Goal: Information Seeking & Learning: Learn about a topic

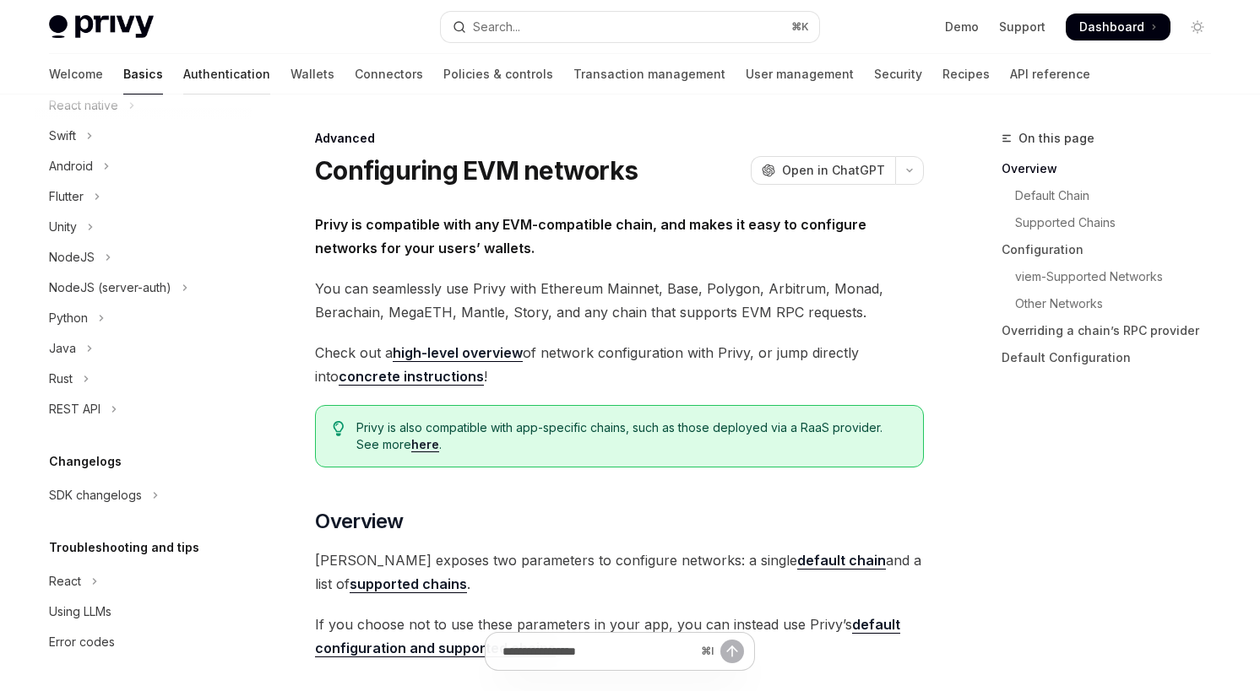
click at [183, 82] on link "Authentication" at bounding box center [226, 74] width 87 height 41
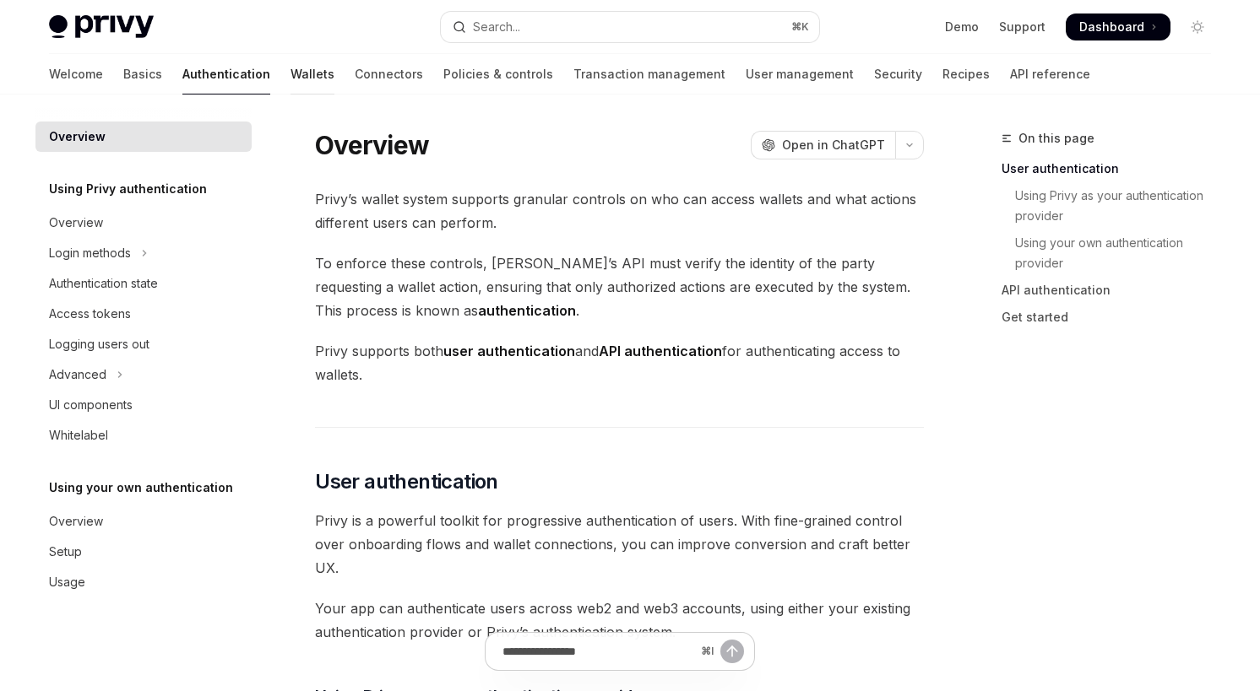
click at [290, 82] on link "Wallets" at bounding box center [312, 74] width 44 height 41
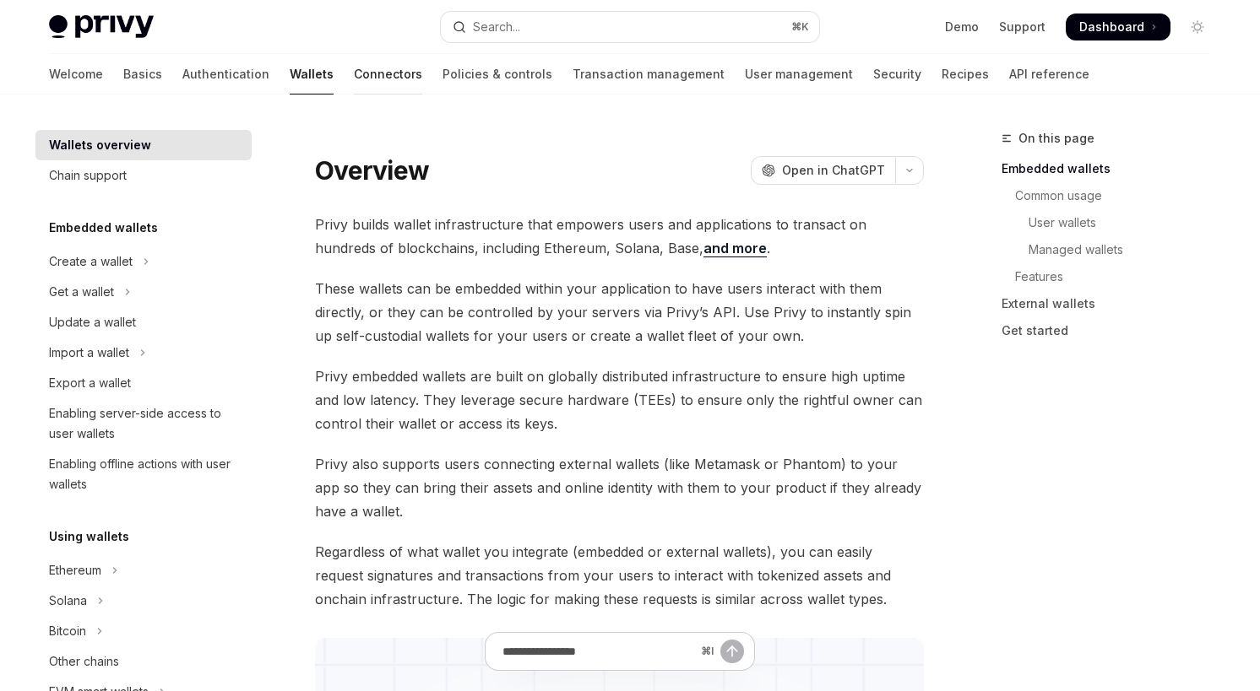
click at [354, 75] on link "Connectors" at bounding box center [388, 74] width 68 height 41
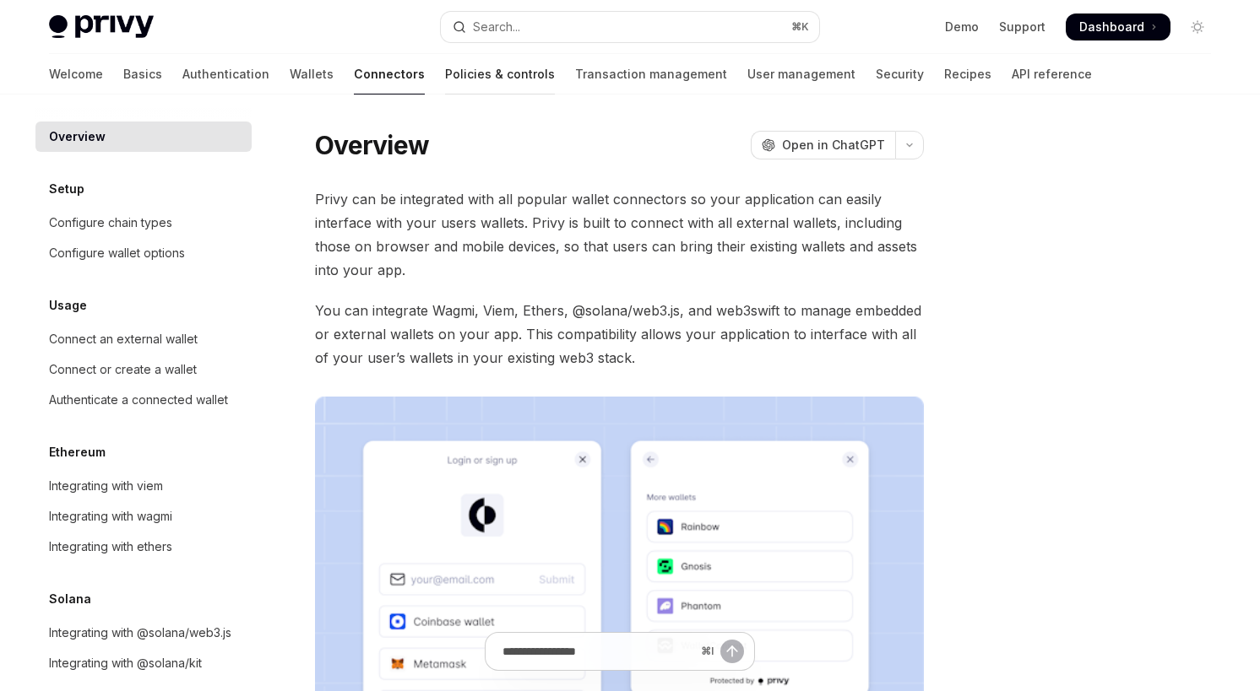
click at [445, 78] on link "Policies & controls" at bounding box center [500, 74] width 110 height 41
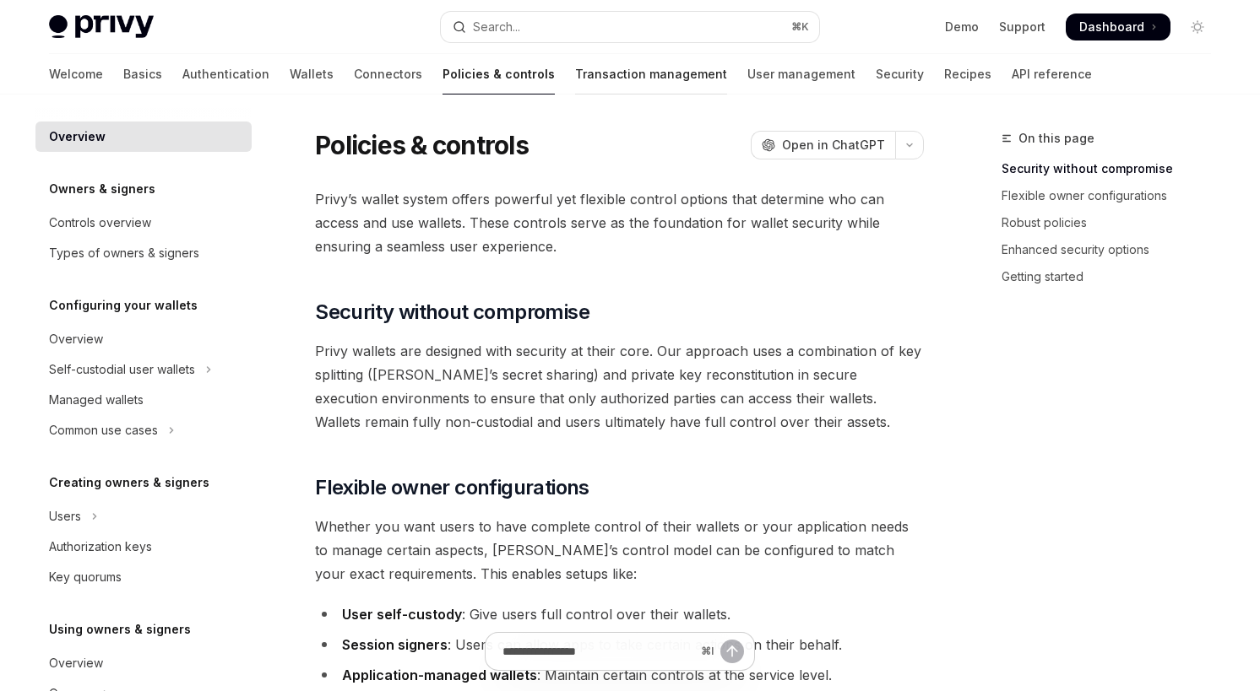
click at [575, 86] on link "Transaction management" at bounding box center [651, 74] width 152 height 41
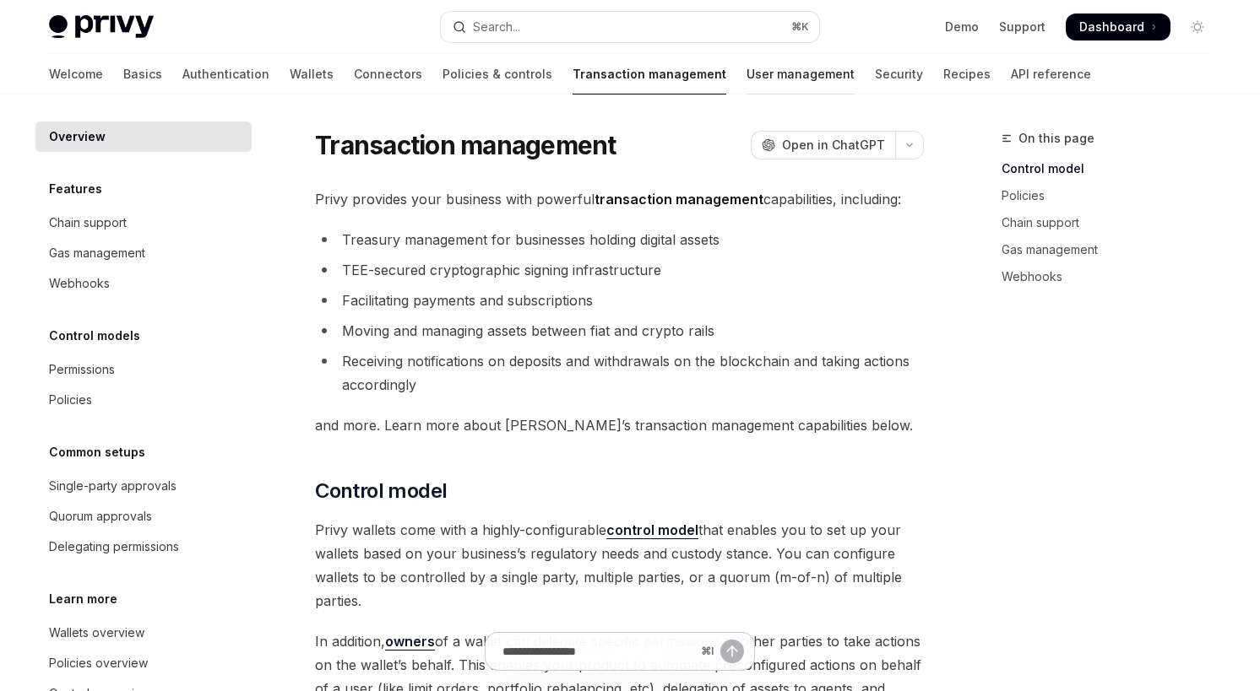
click at [746, 86] on link "User management" at bounding box center [800, 74] width 108 height 41
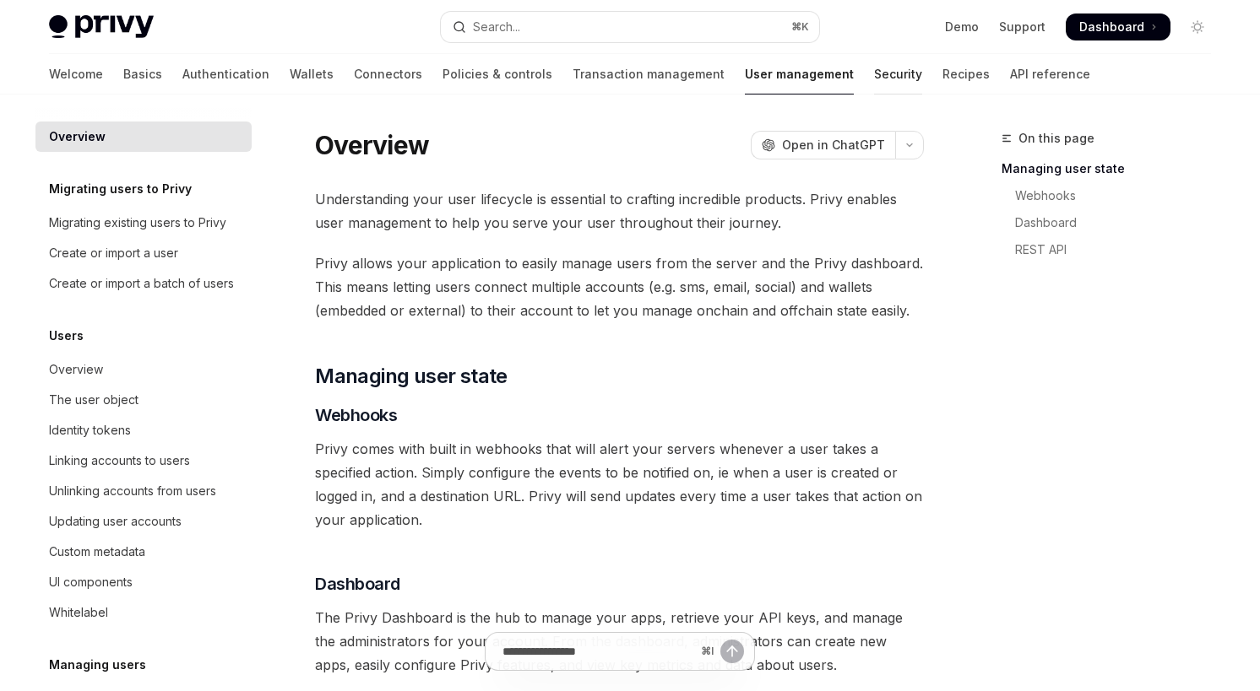
click at [874, 81] on link "Security" at bounding box center [898, 74] width 48 height 41
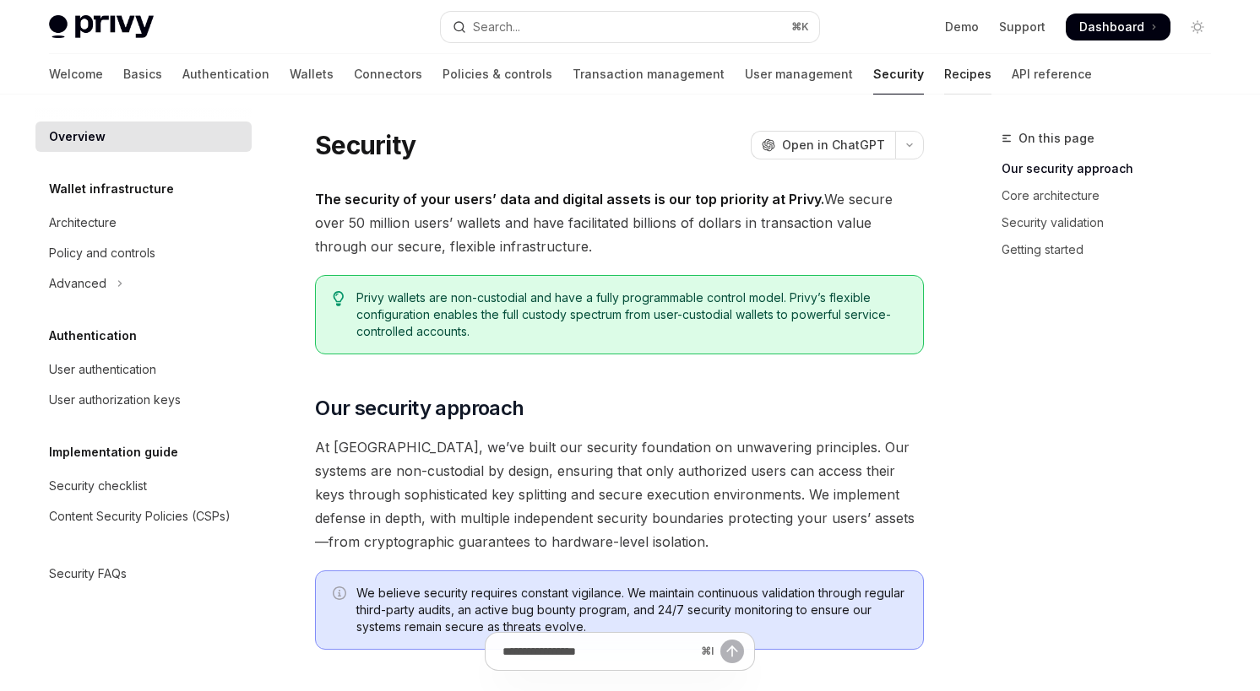
click at [944, 83] on link "Recipes" at bounding box center [967, 74] width 47 height 41
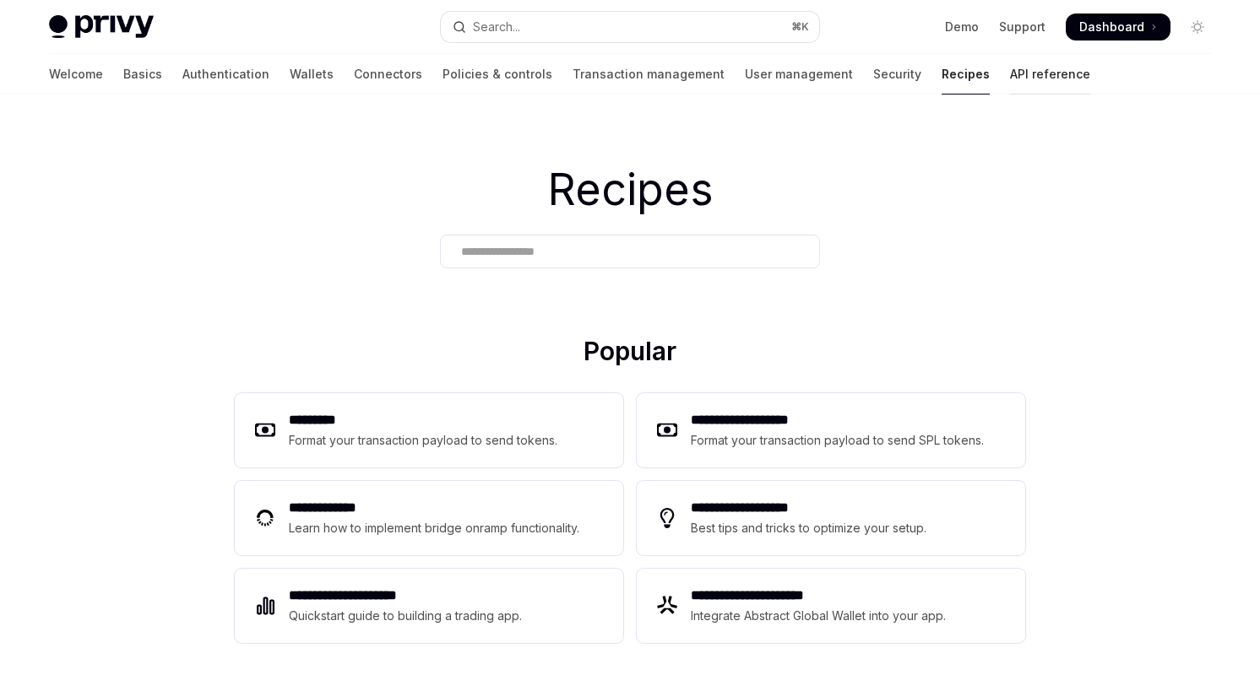
click at [1010, 81] on link "API reference" at bounding box center [1050, 74] width 80 height 41
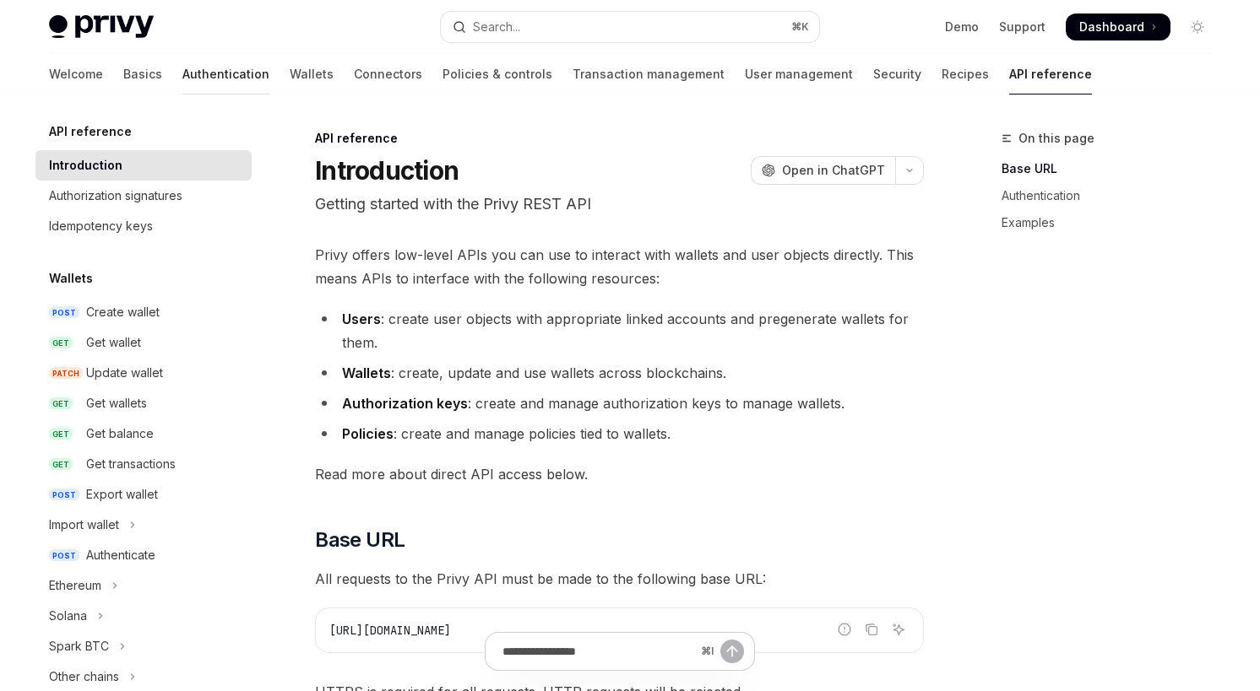
click at [182, 70] on link "Authentication" at bounding box center [225, 74] width 87 height 41
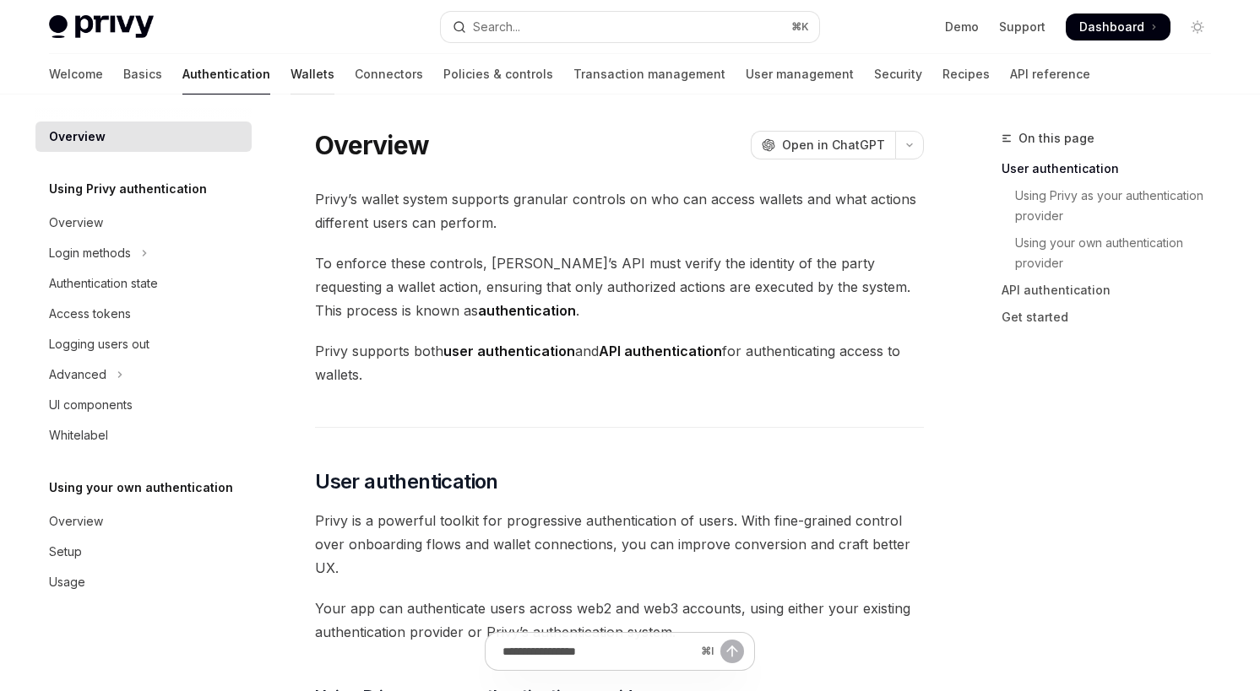
click at [290, 74] on link "Wallets" at bounding box center [312, 74] width 44 height 41
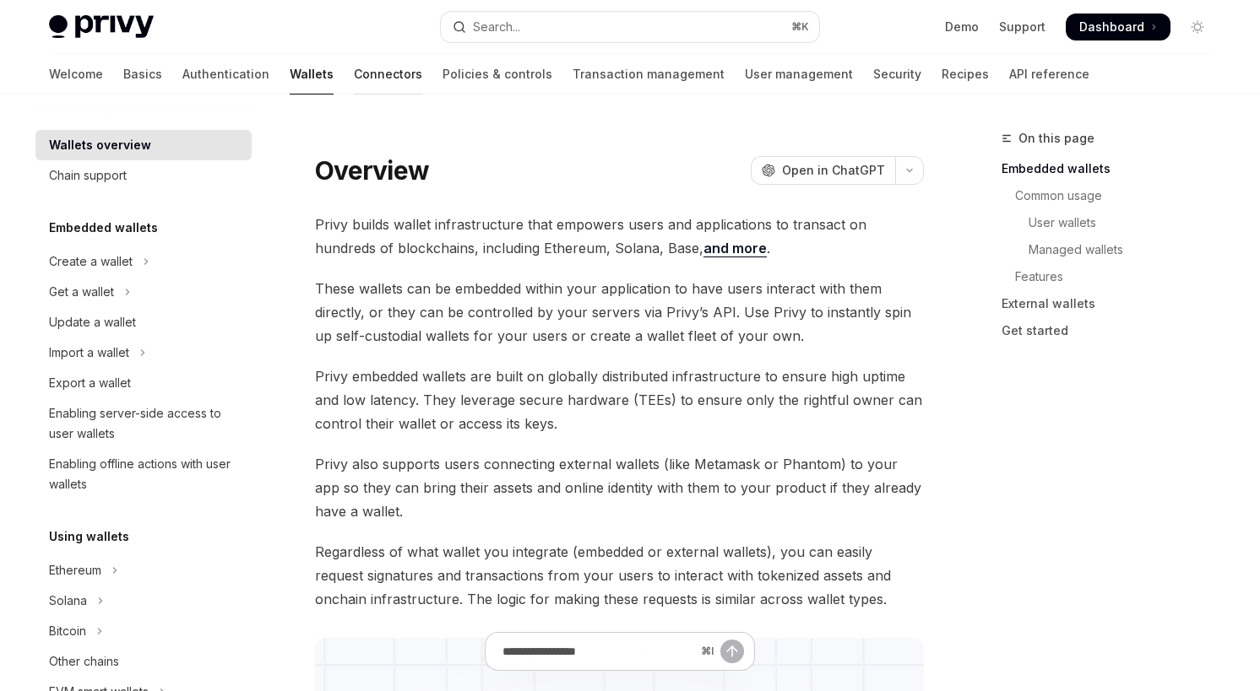
click at [354, 81] on link "Connectors" at bounding box center [388, 74] width 68 height 41
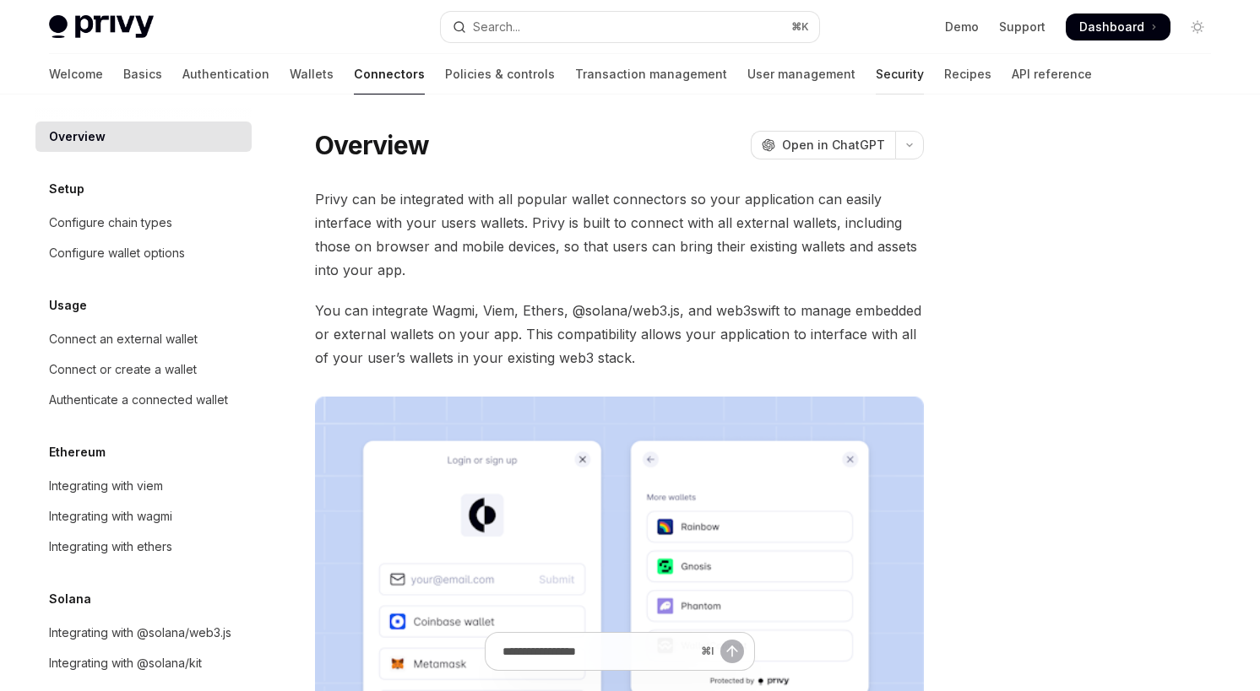
click at [875, 79] on link "Security" at bounding box center [899, 74] width 48 height 41
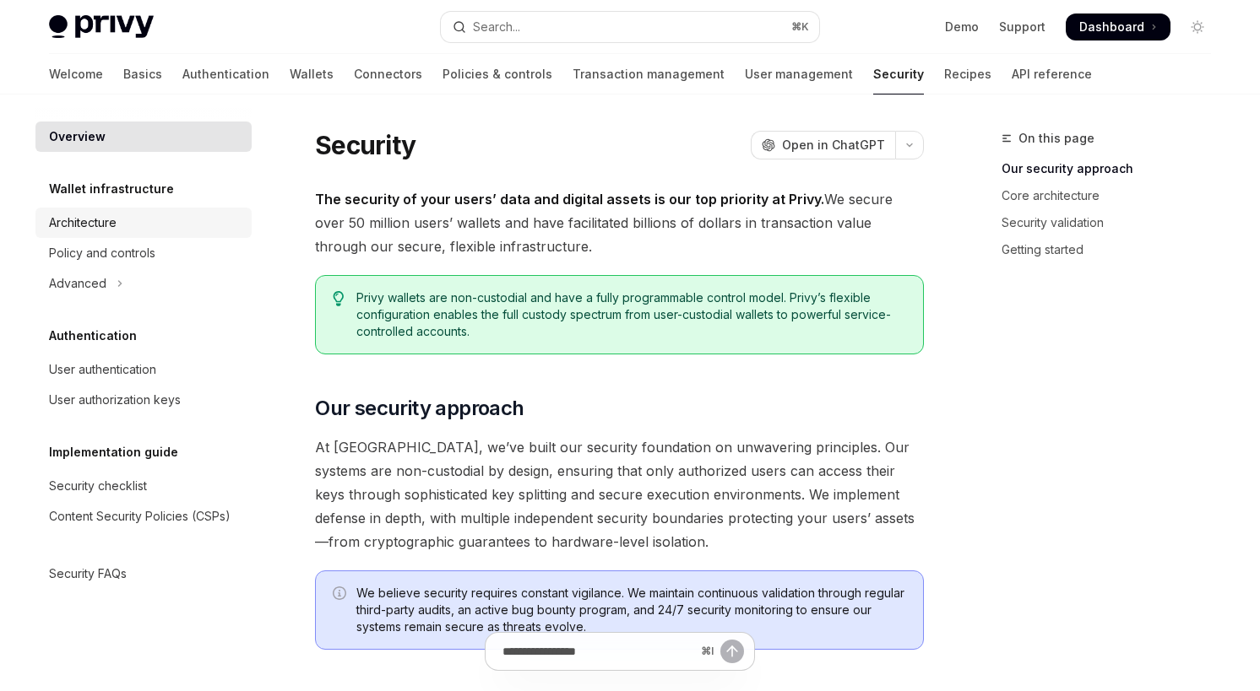
click at [207, 222] on div "Architecture" at bounding box center [145, 223] width 192 height 20
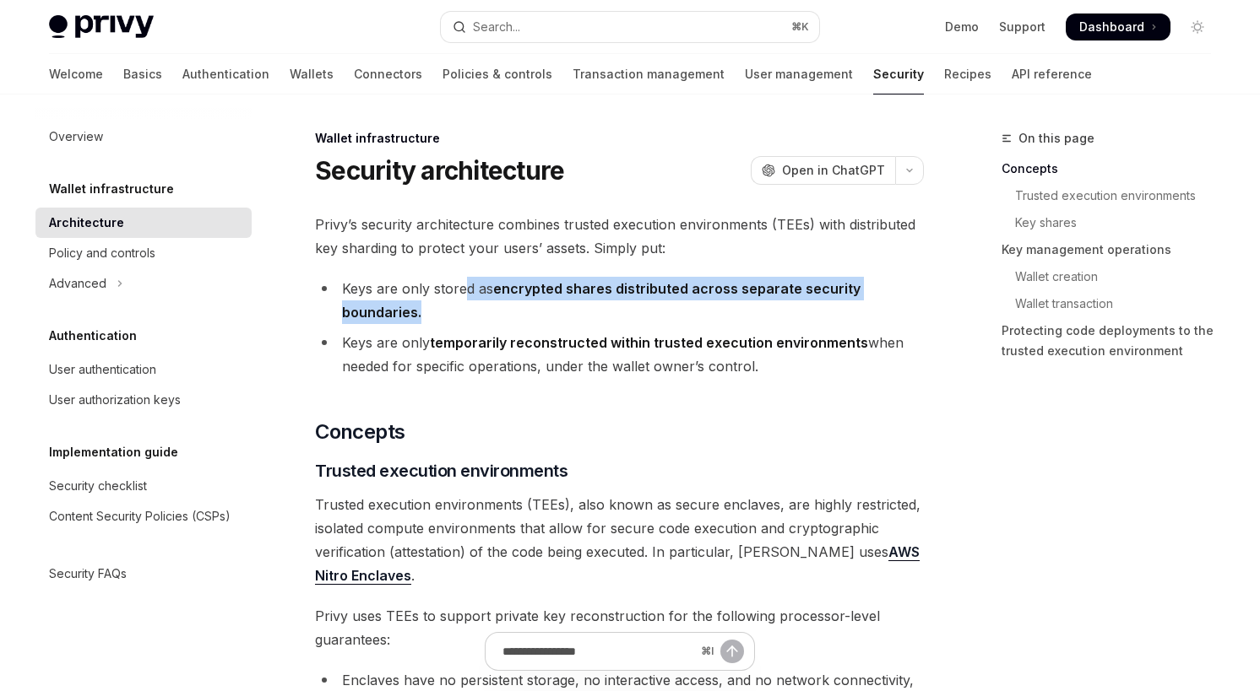
drag, startPoint x: 466, startPoint y: 291, endPoint x: 716, endPoint y: 317, distance: 251.2
click at [716, 317] on li "Keys are only stored as encrypted shares distributed across separate security b…" at bounding box center [619, 300] width 609 height 47
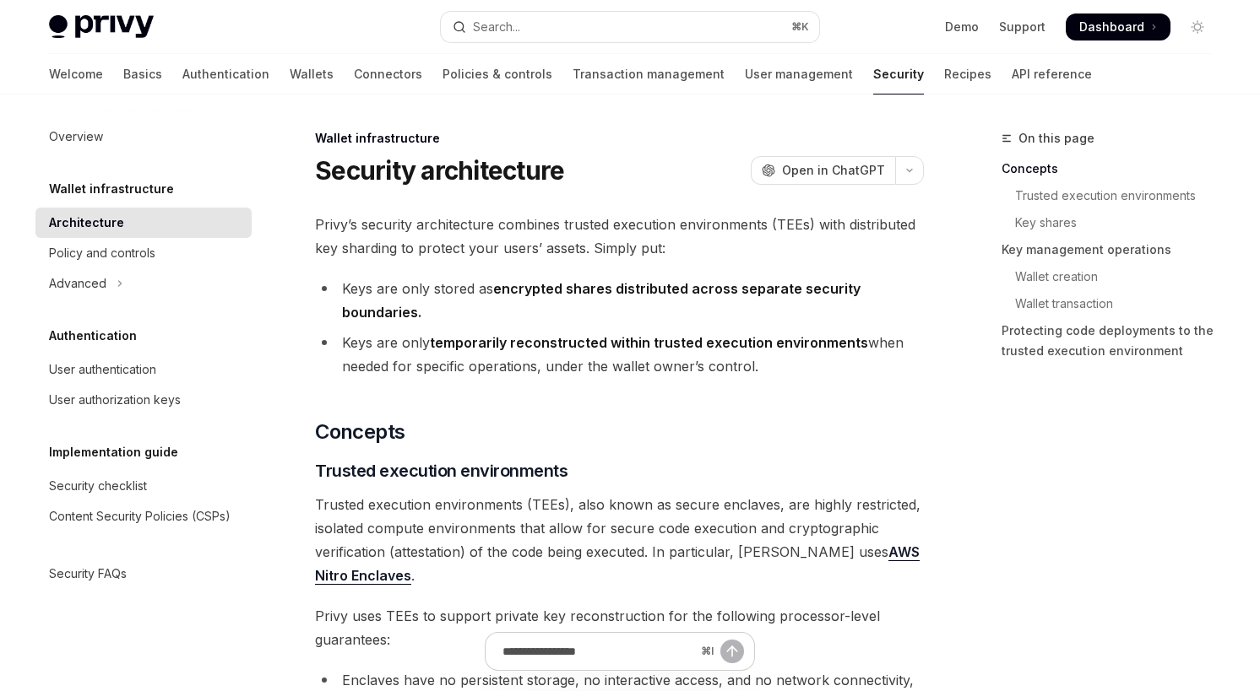
drag, startPoint x: 469, startPoint y: 349, endPoint x: 589, endPoint y: 343, distance: 120.9
click at [589, 343] on strong "temporarily reconstructed within trusted execution environments" at bounding box center [649, 342] width 438 height 17
drag, startPoint x: 546, startPoint y: 339, endPoint x: 777, endPoint y: 365, distance: 232.0
click at [777, 365] on li "Keys are only temporarily reconstructed within trusted execution environments w…" at bounding box center [619, 354] width 609 height 47
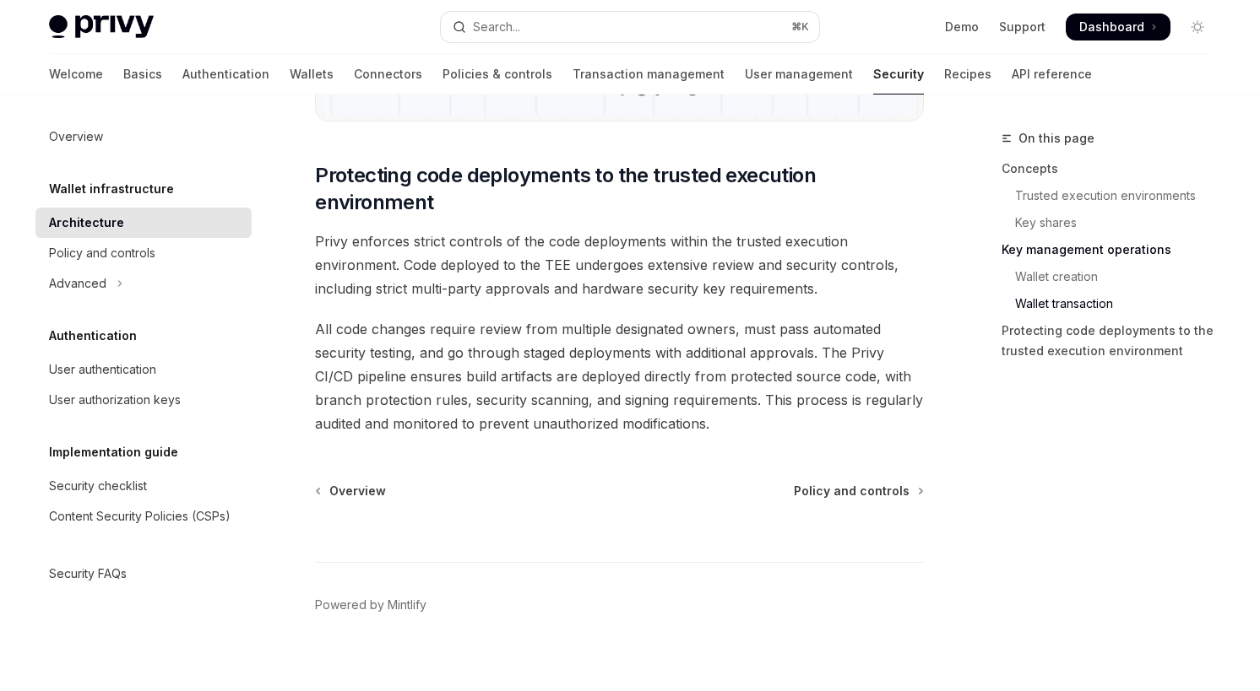
scroll to position [3587, 0]
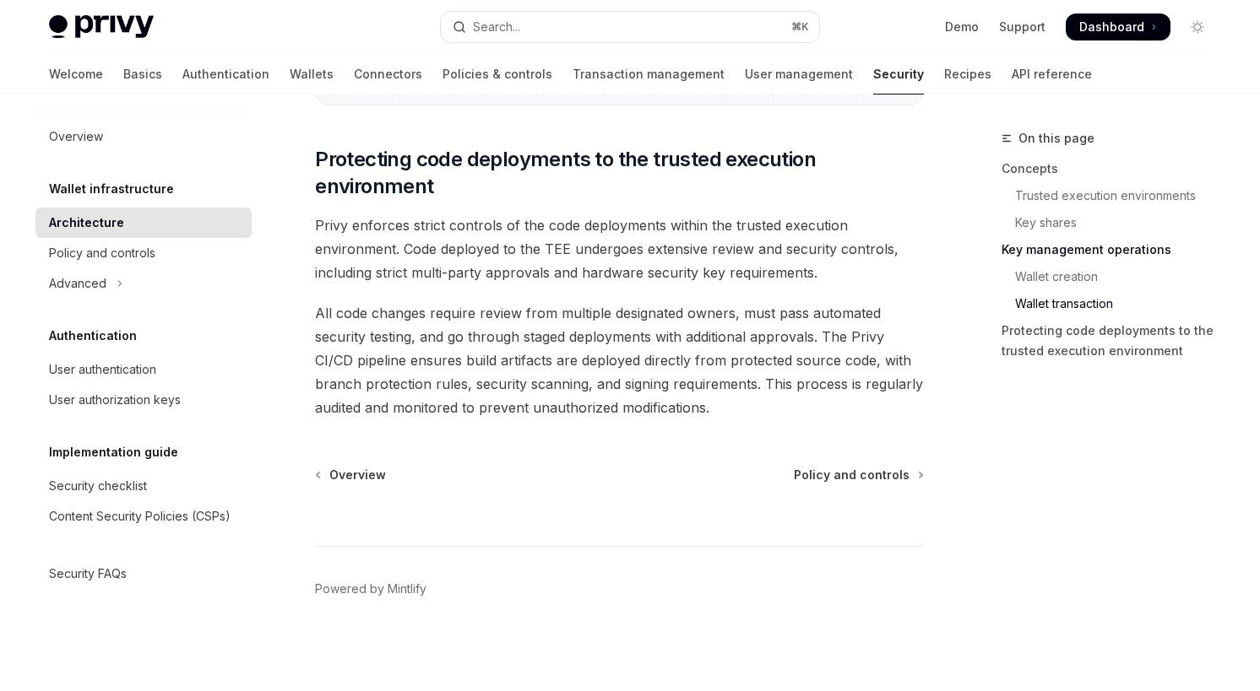
click at [599, 491] on div "⌘ I" at bounding box center [619, 515] width 609 height 62
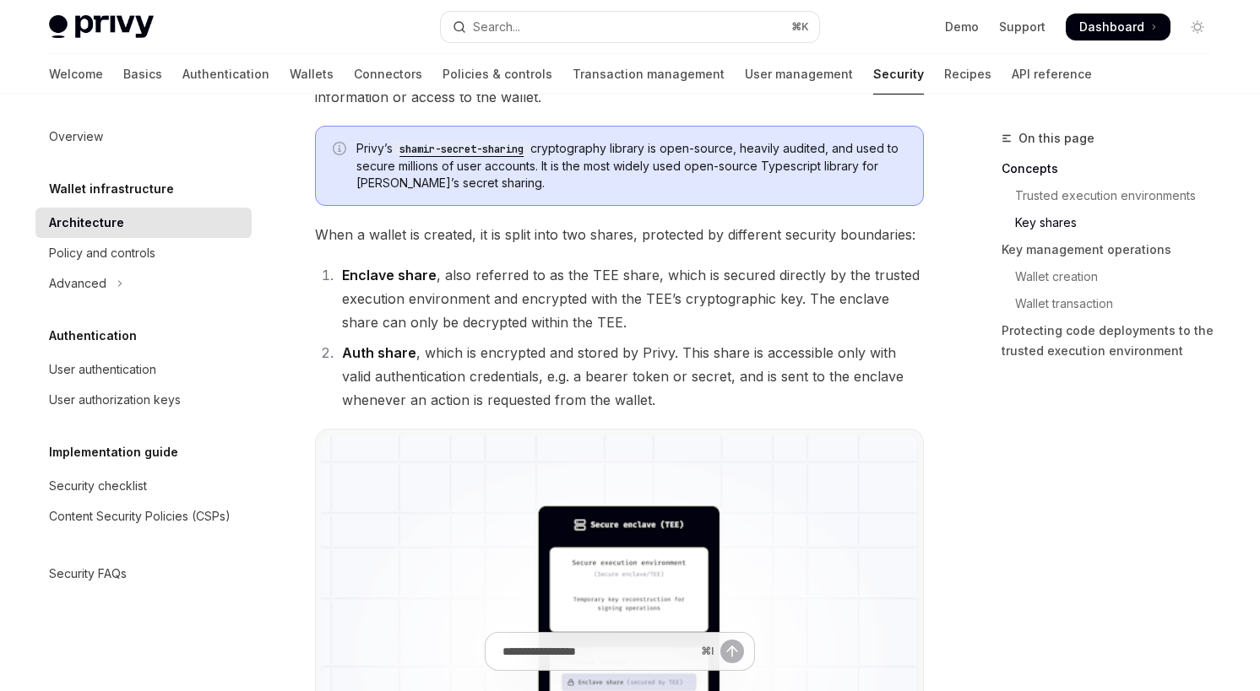
scroll to position [0, 0]
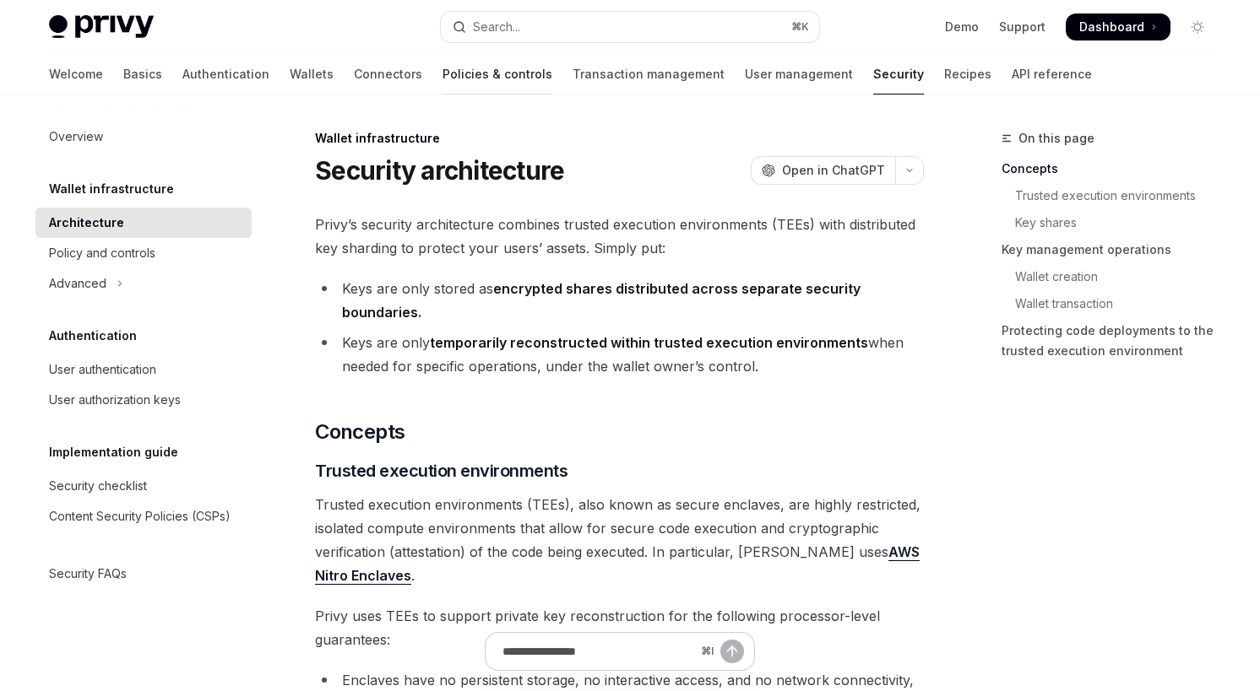
click at [442, 82] on link "Policies & controls" at bounding box center [497, 74] width 110 height 41
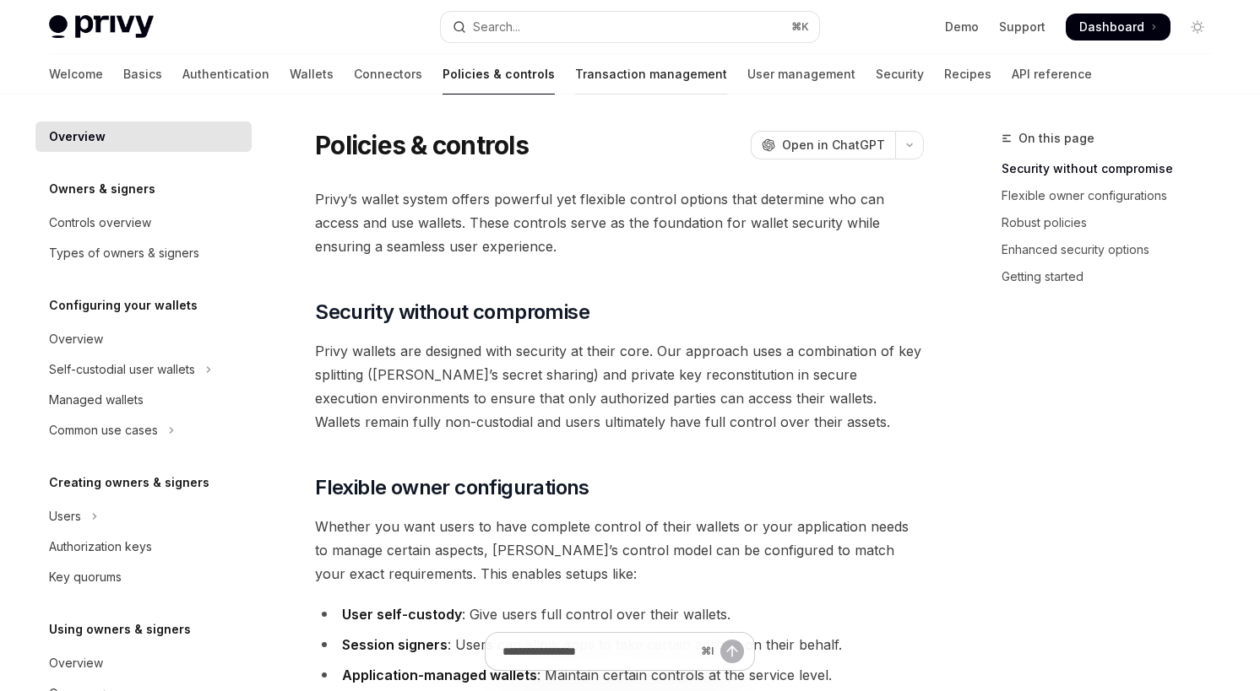
click at [575, 77] on link "Transaction management" at bounding box center [651, 74] width 152 height 41
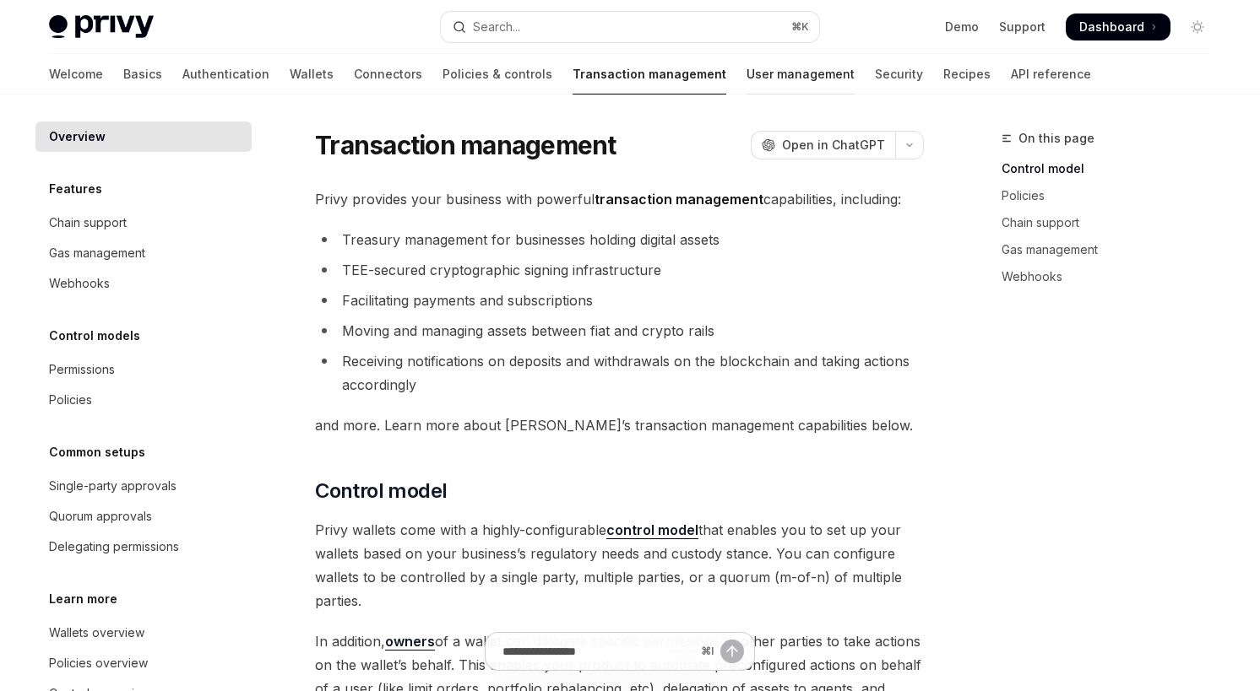
click at [746, 81] on link "User management" at bounding box center [800, 74] width 108 height 41
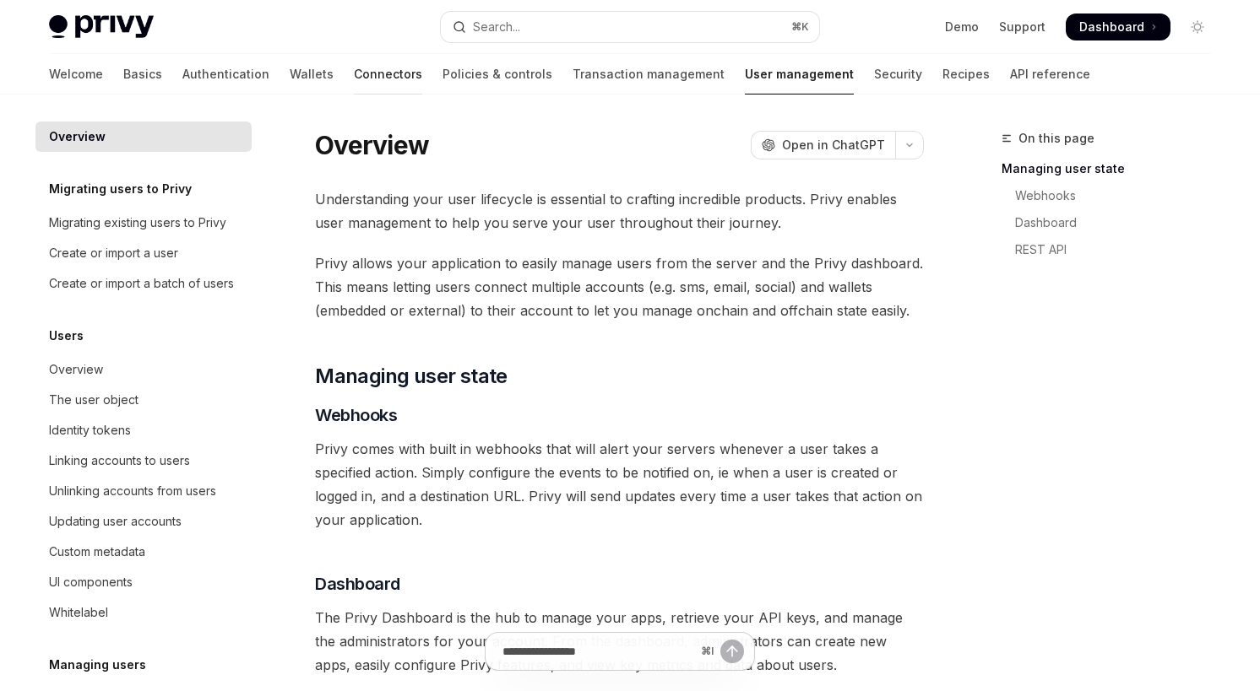
click at [354, 79] on link "Connectors" at bounding box center [388, 74] width 68 height 41
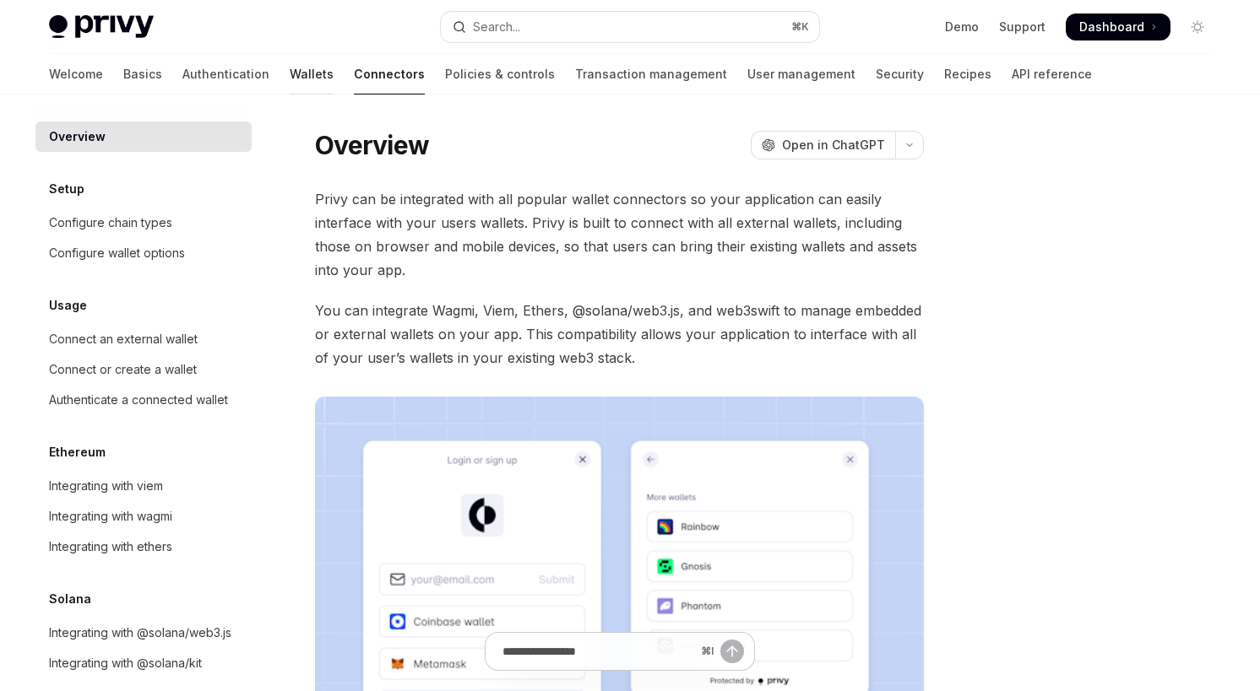
click at [290, 81] on link "Wallets" at bounding box center [312, 74] width 44 height 41
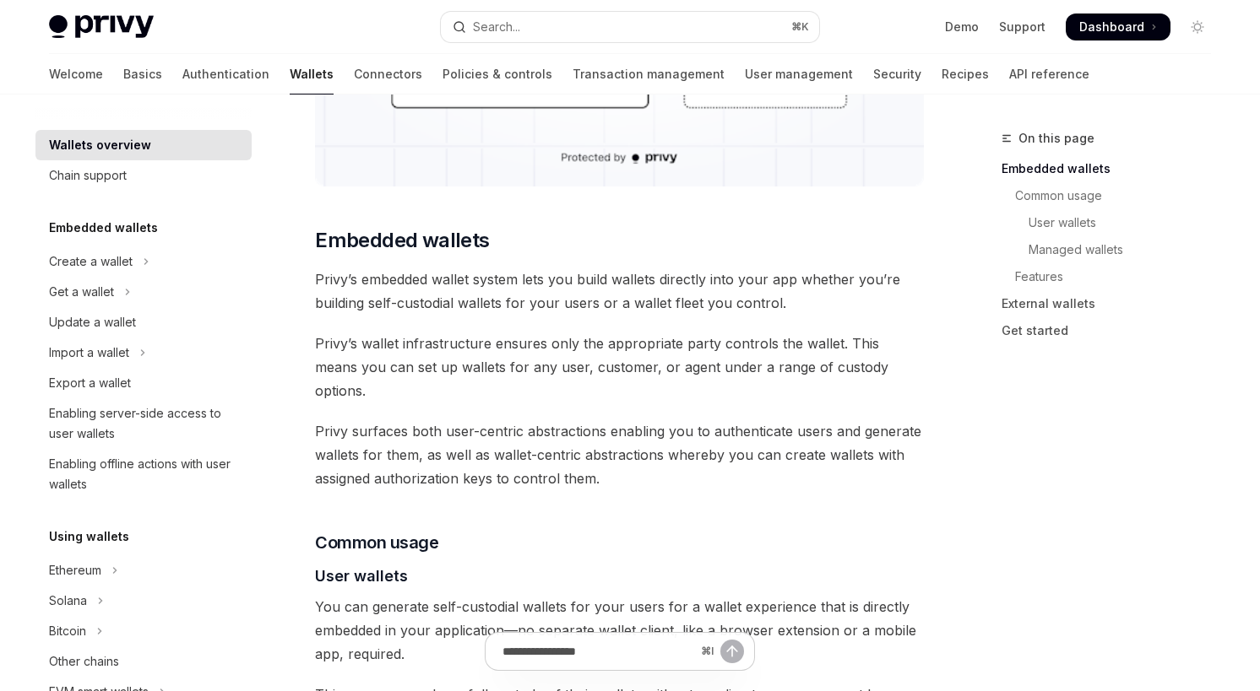
scroll to position [727, 0]
drag, startPoint x: 529, startPoint y: 285, endPoint x: 639, endPoint y: 287, distance: 109.8
click at [639, 287] on span "Privy’s embedded wallet system lets you build wallets directly into your app wh…" at bounding box center [619, 292] width 609 height 47
click at [773, 285] on span "Privy’s embedded wallet system lets you build wallets directly into your app wh…" at bounding box center [619, 292] width 609 height 47
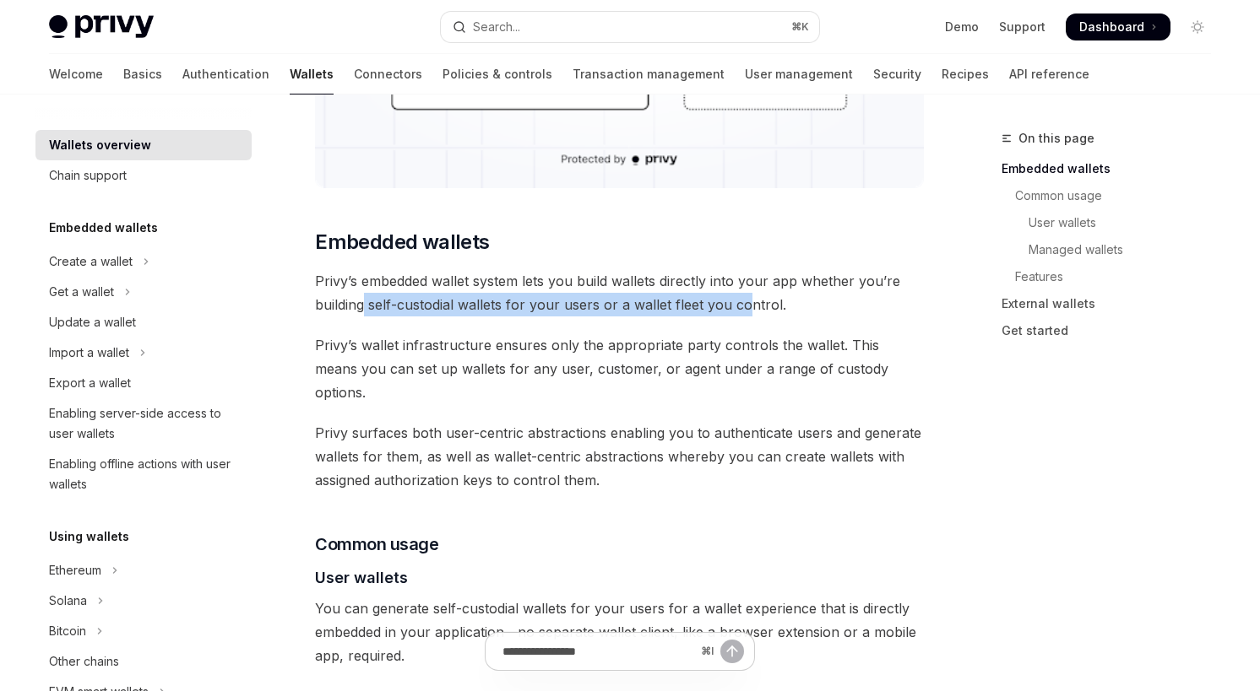
drag, startPoint x: 366, startPoint y: 308, endPoint x: 749, endPoint y: 316, distance: 383.4
click at [749, 316] on span "Privy’s embedded wallet system lets you build wallets directly into your app wh…" at bounding box center [619, 292] width 609 height 47
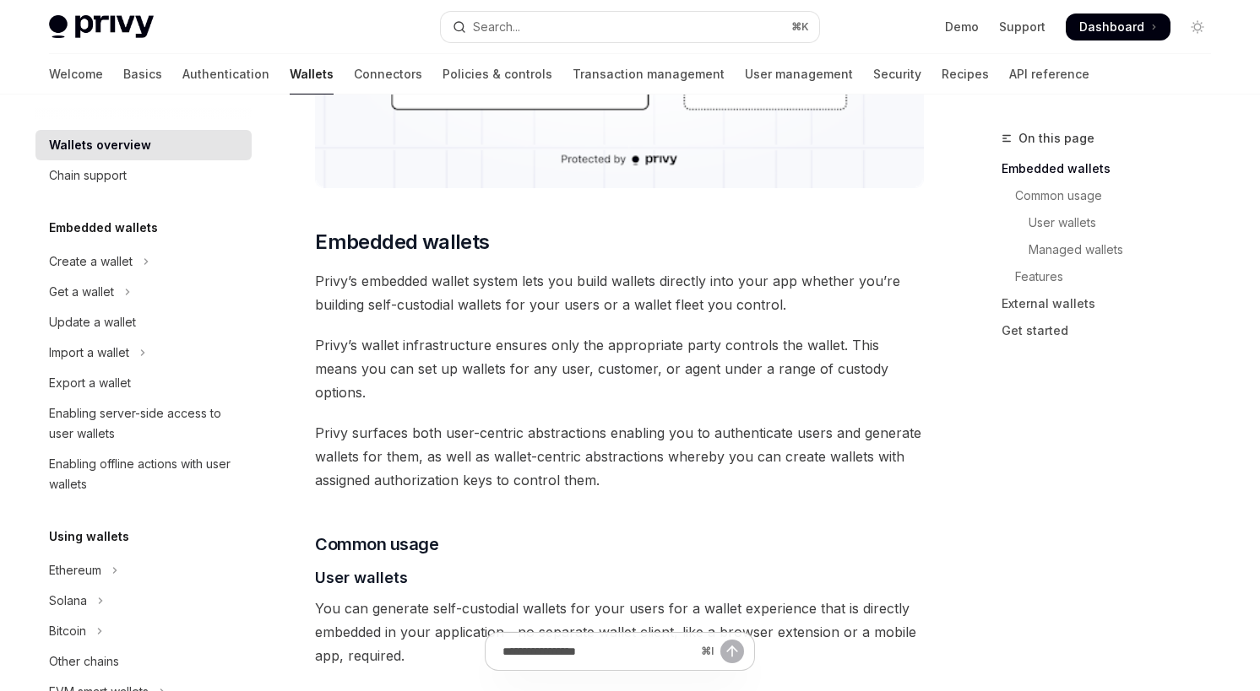
drag, startPoint x: 769, startPoint y: 308, endPoint x: 637, endPoint y: 307, distance: 131.7
click at [637, 307] on span "Privy’s embedded wallet system lets you build wallets directly into your app wh…" at bounding box center [619, 292] width 609 height 47
drag, startPoint x: 384, startPoint y: 348, endPoint x: 511, endPoint y: 348, distance: 126.6
click at [511, 348] on span "Privy’s wallet infrastructure ensures only the appropriate party controls the w…" at bounding box center [619, 368] width 609 height 71
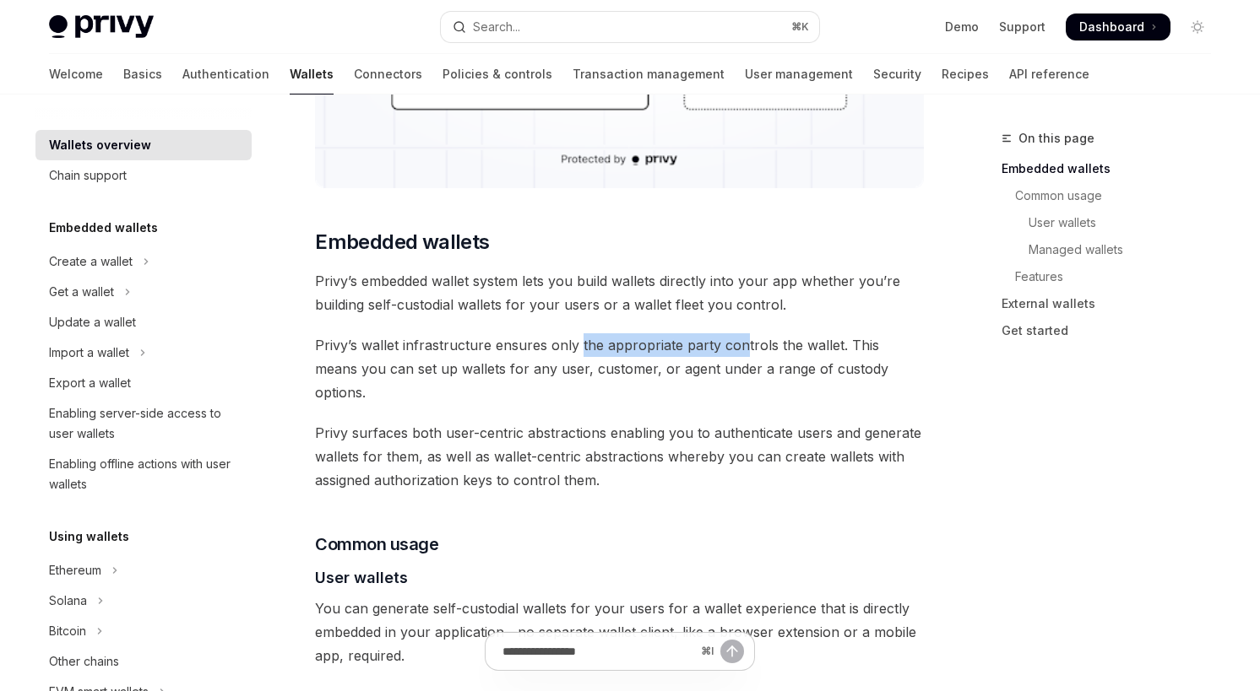
drag, startPoint x: 578, startPoint y: 348, endPoint x: 739, endPoint y: 350, distance: 160.4
click at [739, 350] on span "Privy’s wallet infrastructure ensures only the appropriate party controls the w…" at bounding box center [619, 368] width 609 height 71
drag, startPoint x: 411, startPoint y: 374, endPoint x: 454, endPoint y: 374, distance: 43.1
click at [454, 374] on span "Privy’s wallet infrastructure ensures only the appropriate party controls the w…" at bounding box center [619, 368] width 609 height 71
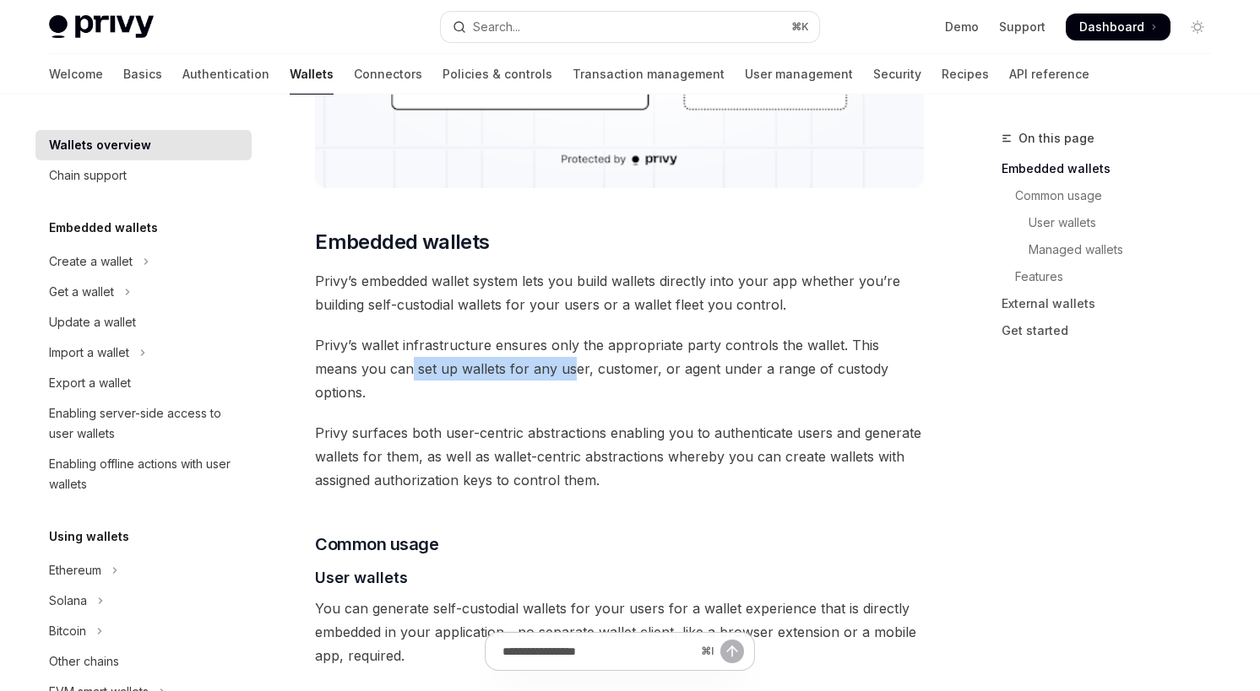
drag, startPoint x: 362, startPoint y: 363, endPoint x: 522, endPoint y: 368, distance: 159.6
click at [522, 368] on span "Privy’s wallet infrastructure ensures only the appropriate party controls the w…" at bounding box center [619, 368] width 609 height 71
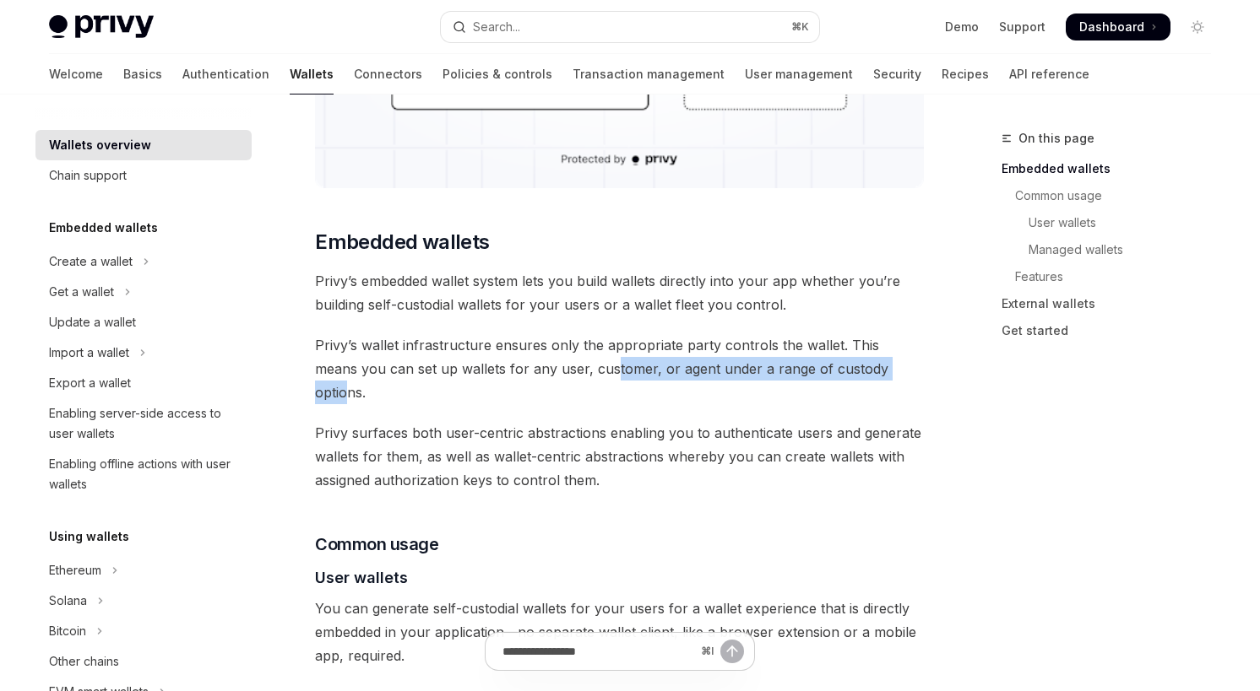
drag, startPoint x: 564, startPoint y: 370, endPoint x: 866, endPoint y: 372, distance: 302.2
click at [866, 372] on span "Privy’s wallet infrastructure ensures only the appropriate party controls the w…" at bounding box center [619, 368] width 609 height 71
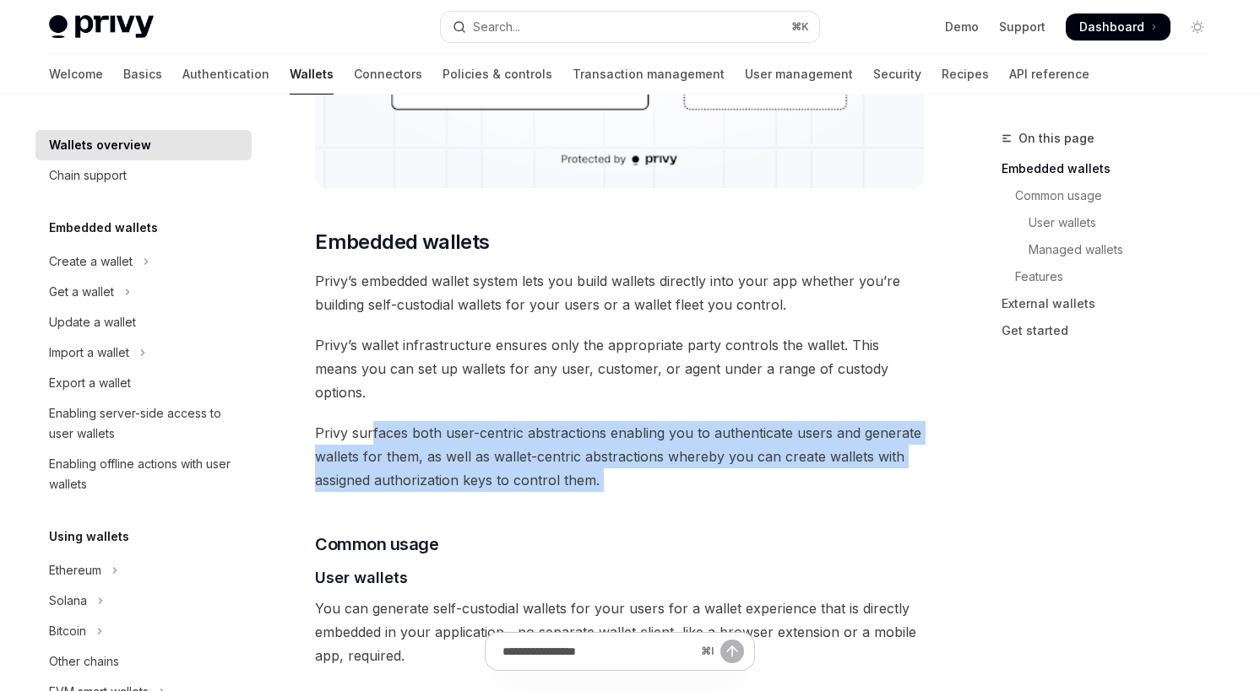
drag, startPoint x: 371, startPoint y: 415, endPoint x: 735, endPoint y: 471, distance: 368.9
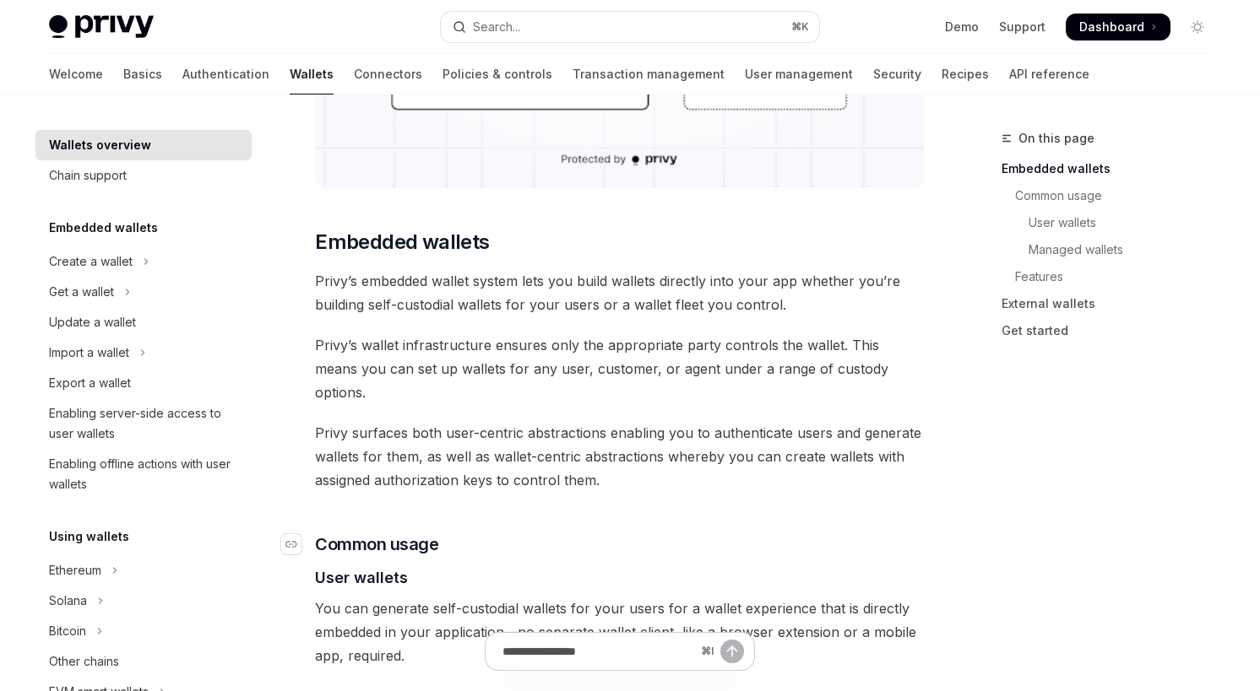
click at [720, 533] on h3 "​ Common usage" at bounding box center [619, 545] width 609 height 24
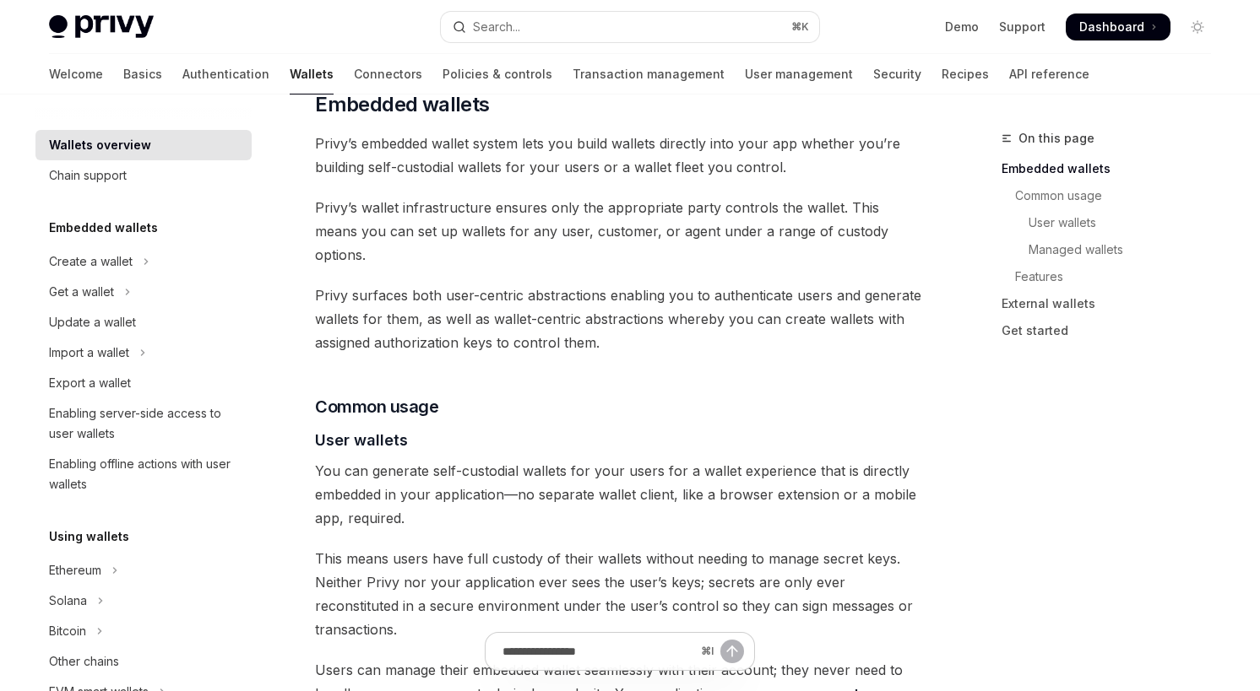
scroll to position [869, 0]
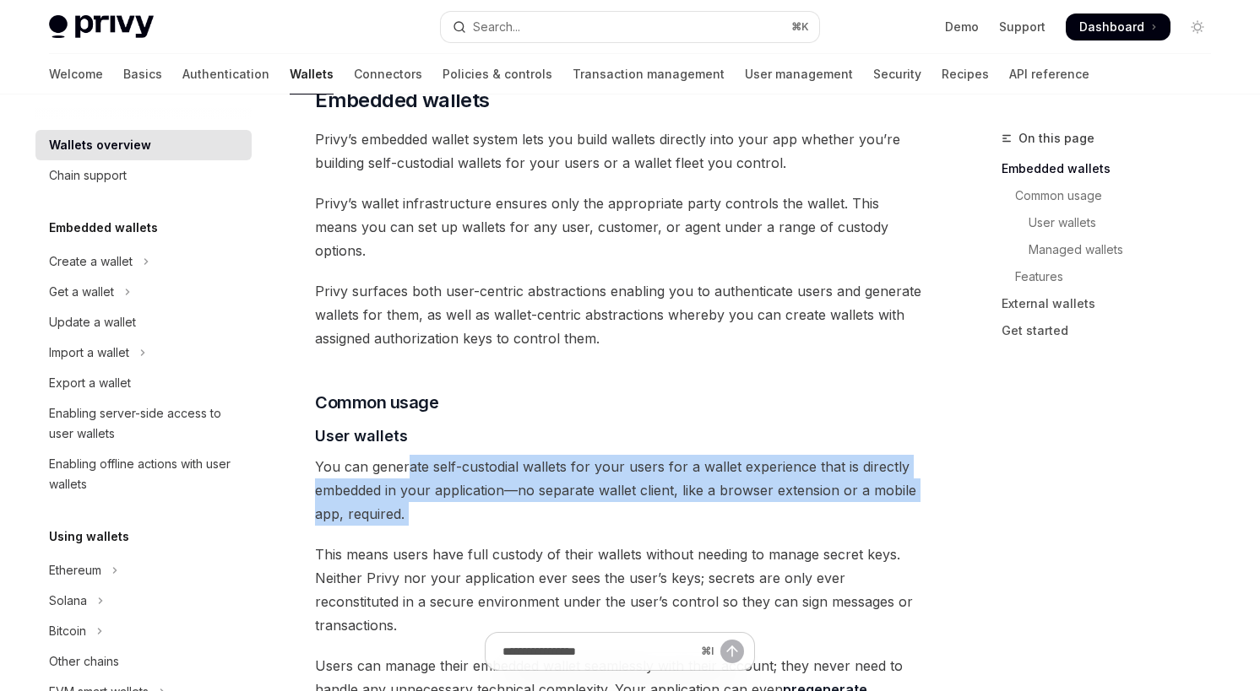
drag, startPoint x: 405, startPoint y: 446, endPoint x: 609, endPoint y: 512, distance: 214.1
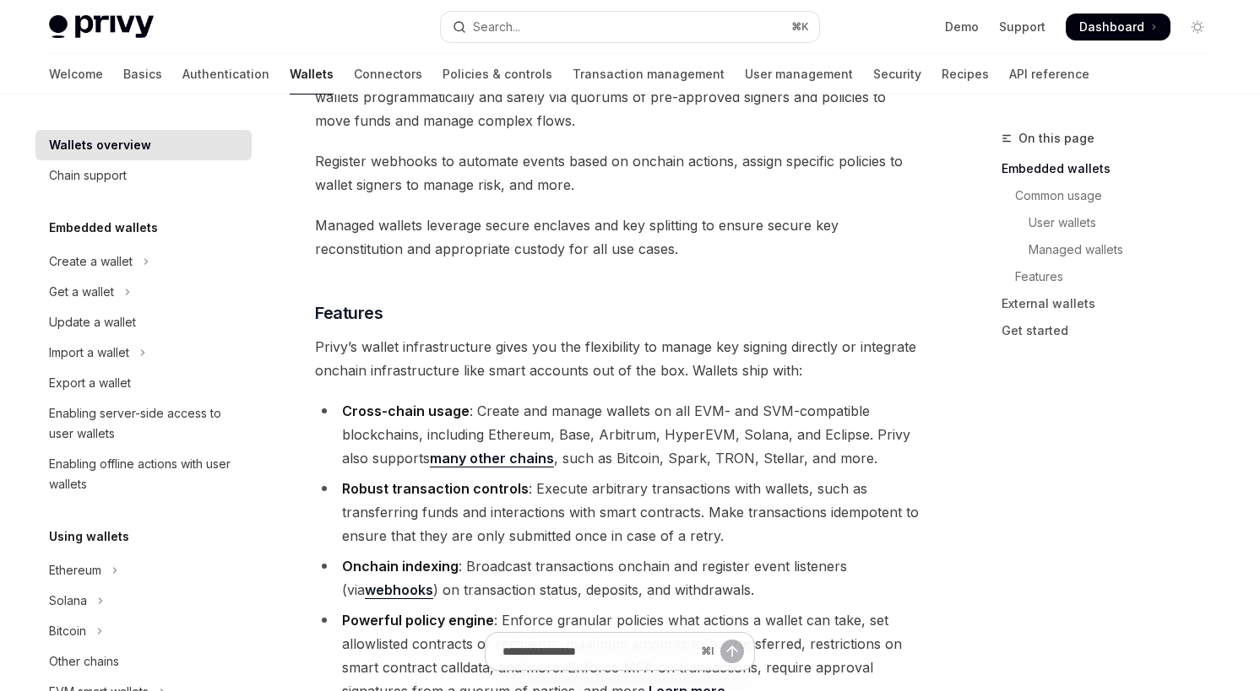
scroll to position [0, 0]
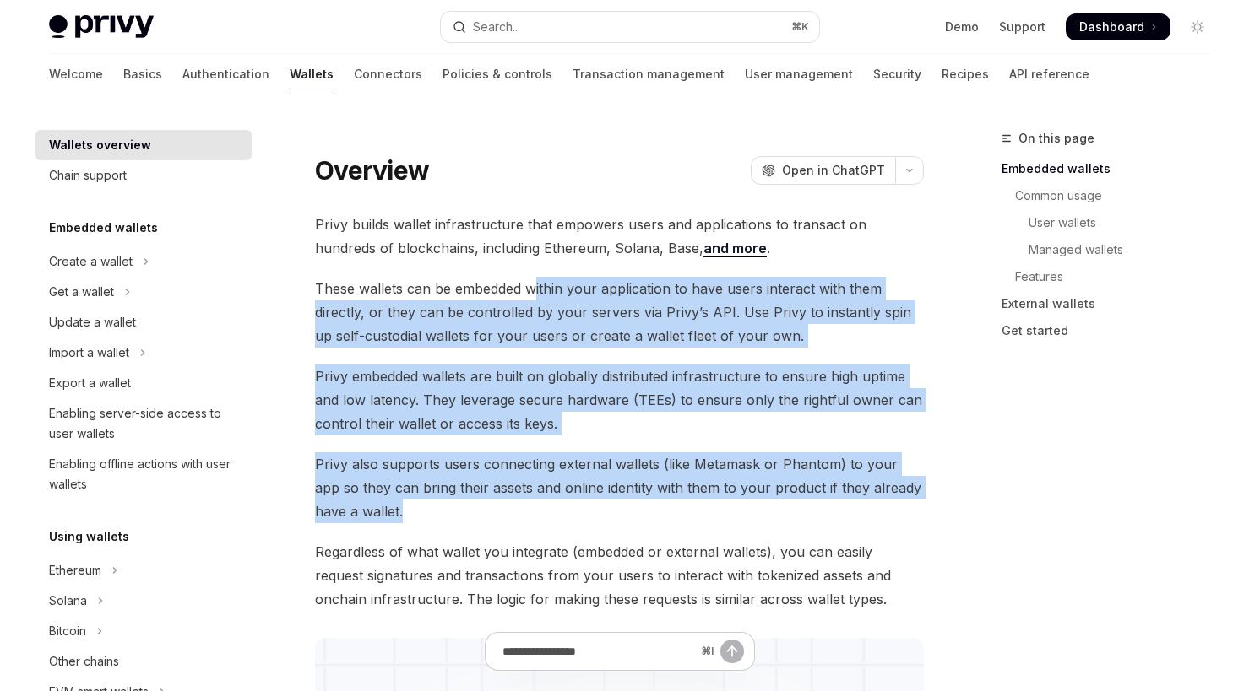
drag, startPoint x: 531, startPoint y: 296, endPoint x: 555, endPoint y: 512, distance: 216.6
click at [555, 512] on span "Privy also supports users connecting external wallets (like Metamask or Phantom…" at bounding box center [619, 488] width 609 height 71
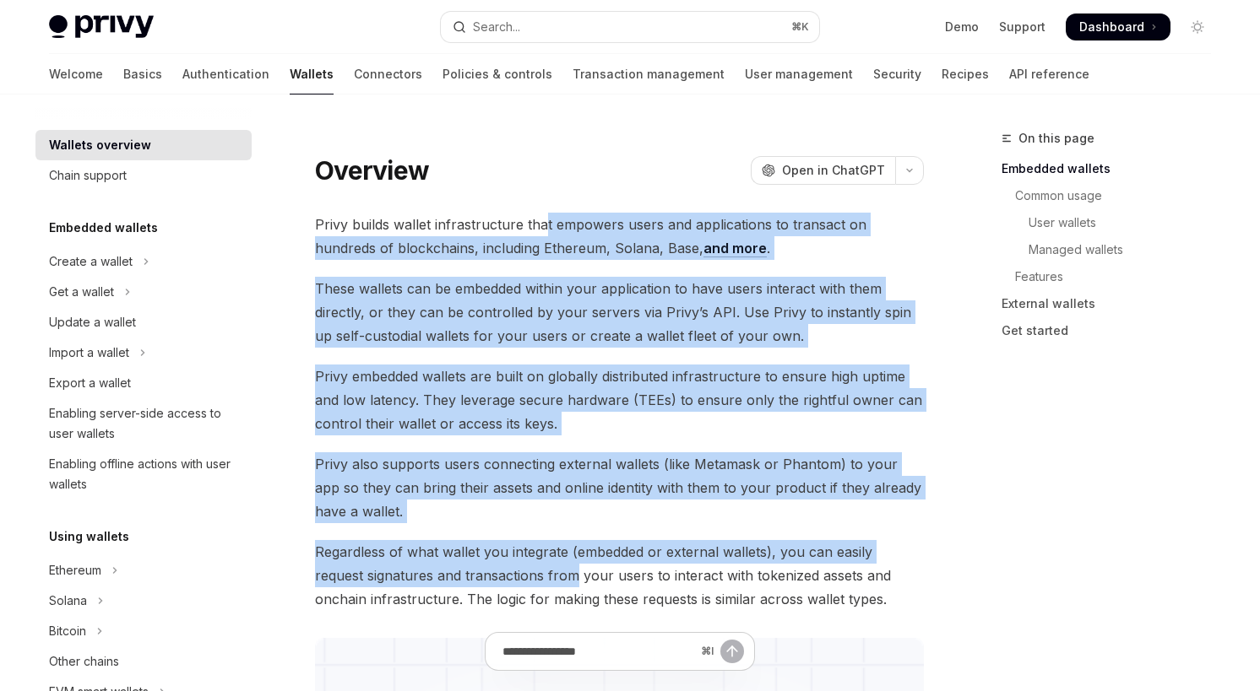
drag, startPoint x: 546, startPoint y: 229, endPoint x: 521, endPoint y: 582, distance: 353.8
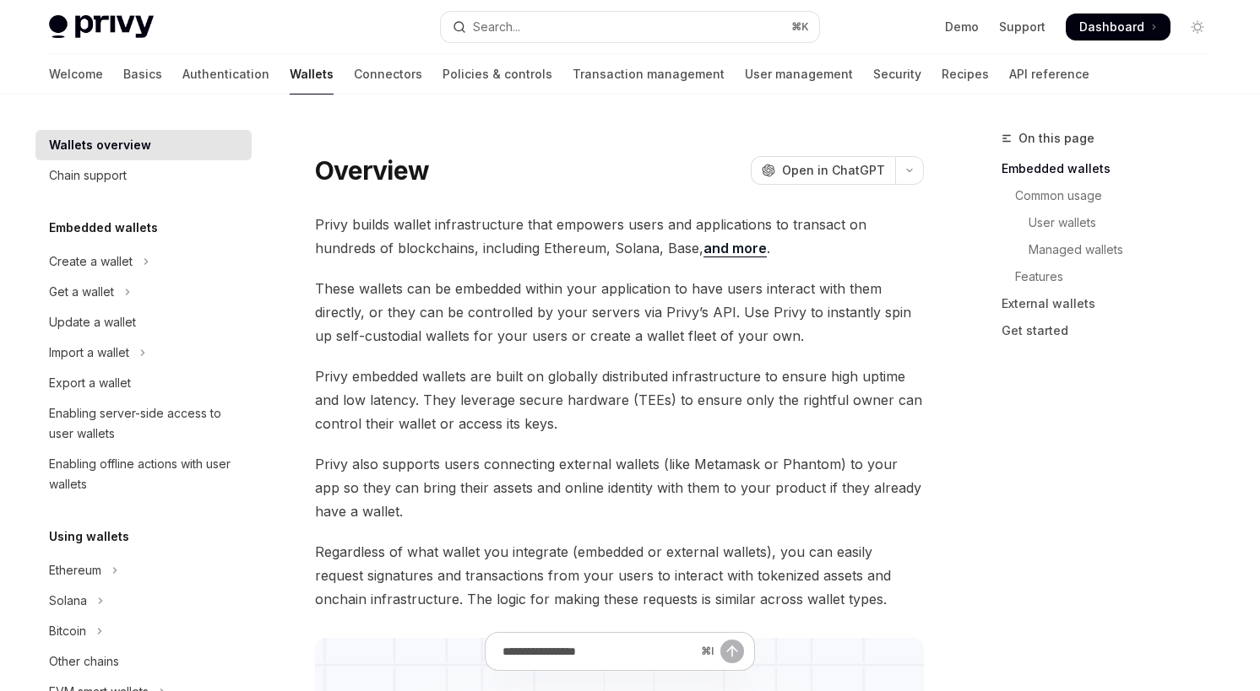
click at [558, 588] on span "Regardless of what wallet you integrate (embedded or external wallets), you can…" at bounding box center [619, 575] width 609 height 71
click at [182, 81] on link "Authentication" at bounding box center [225, 74] width 87 height 41
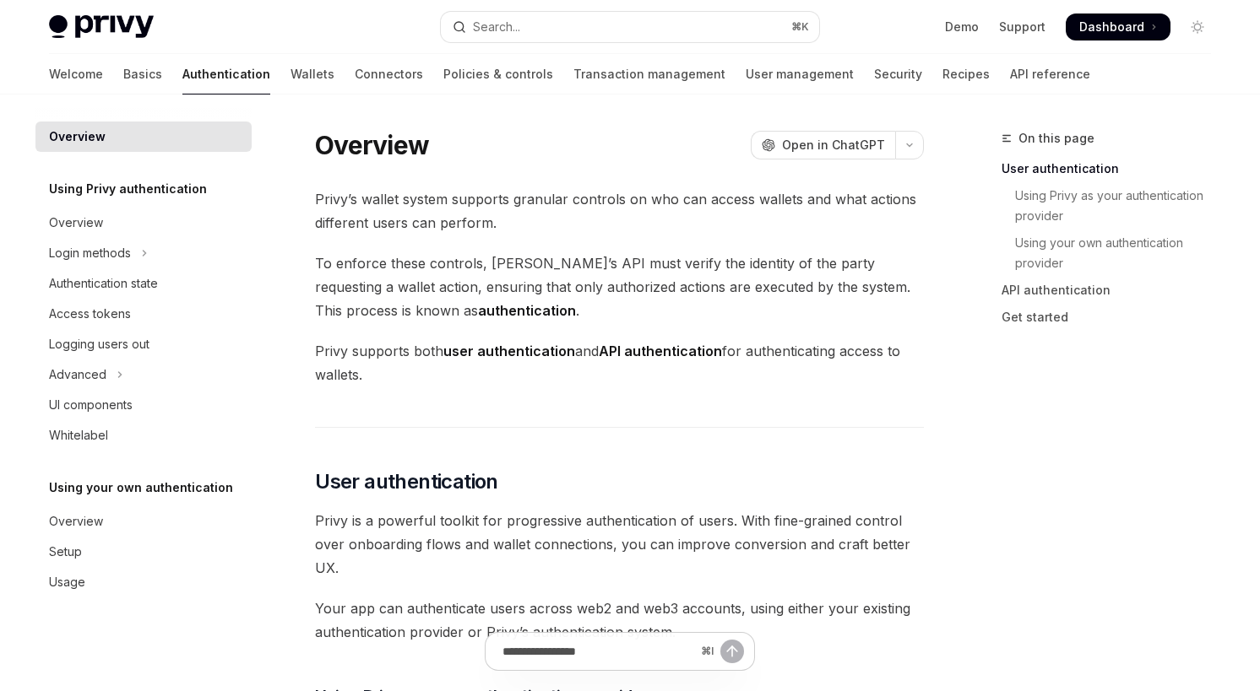
click at [569, 376] on span "Privy supports both user authentication and API authentication for authenticati…" at bounding box center [619, 362] width 609 height 47
click at [874, 81] on link "Security" at bounding box center [898, 74] width 48 height 41
type textarea "*"
